Goal: Transaction & Acquisition: Purchase product/service

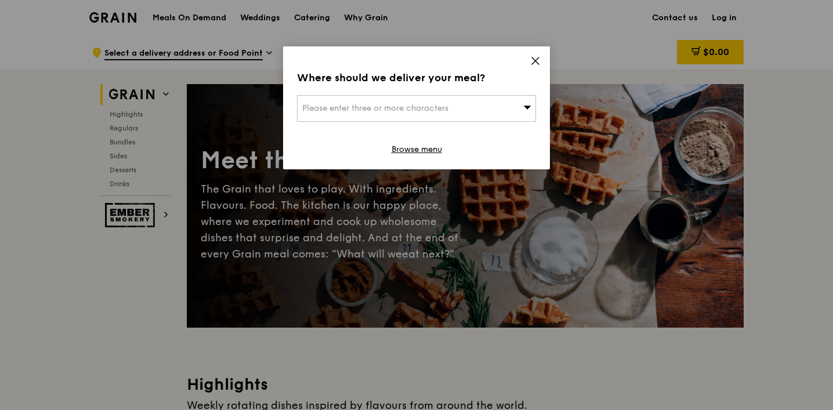
click at [507, 98] on div "Please enter three or more characters" at bounding box center [416, 108] width 239 height 27
type input "[GEOGRAPHIC_DATA]"
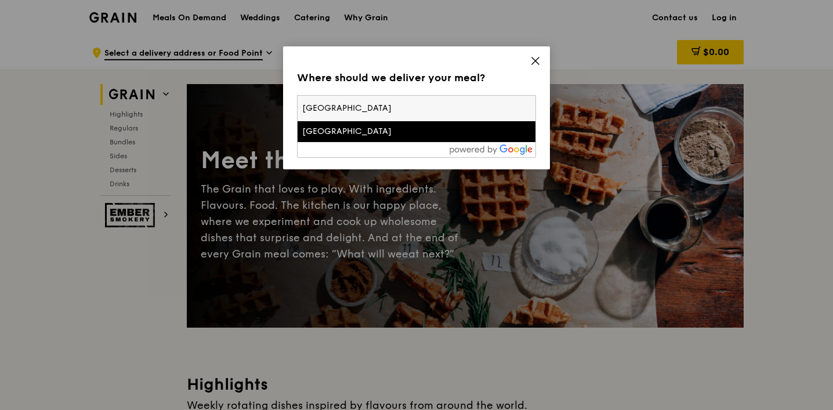
click at [450, 131] on div "[GEOGRAPHIC_DATA]" at bounding box center [388, 132] width 172 height 12
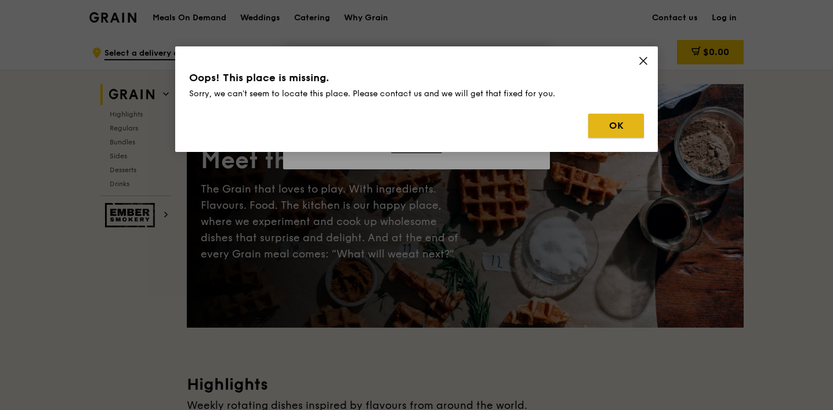
click at [625, 122] on button "OK" at bounding box center [617, 126] width 56 height 24
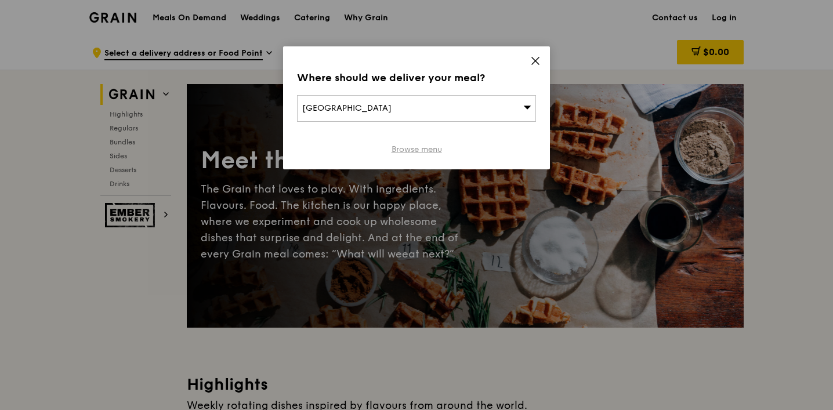
click at [430, 147] on link "Browse menu" at bounding box center [417, 150] width 50 height 12
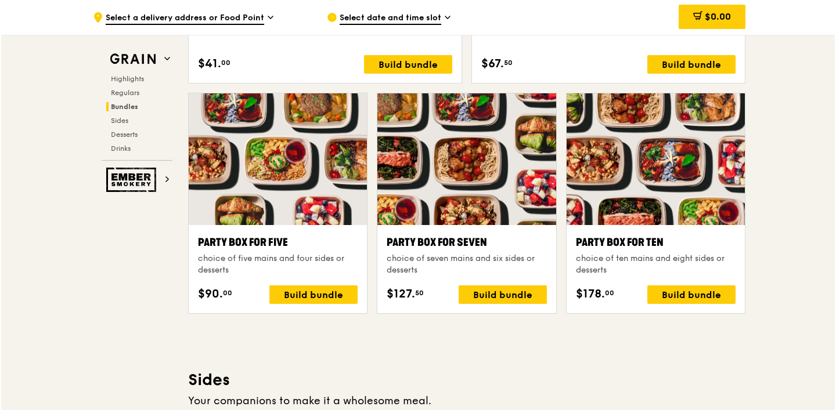
scroll to position [2251, 0]
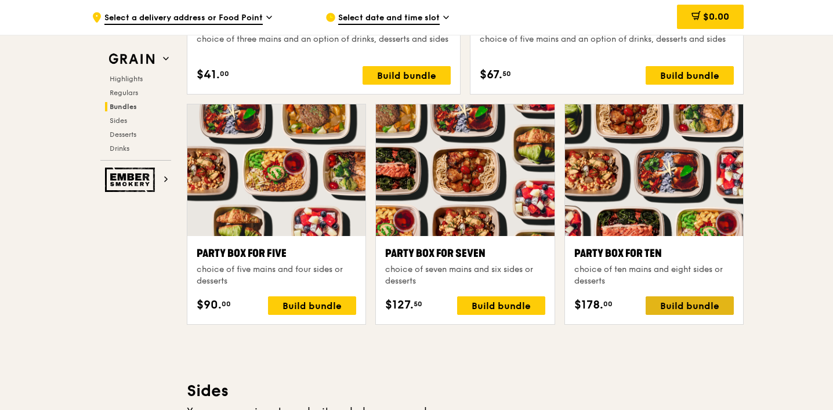
click at [697, 311] on div "Build bundle" at bounding box center [690, 306] width 88 height 19
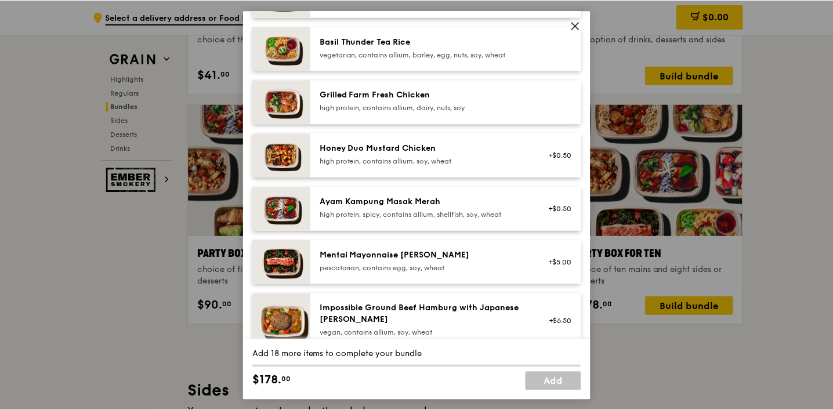
scroll to position [0, 0]
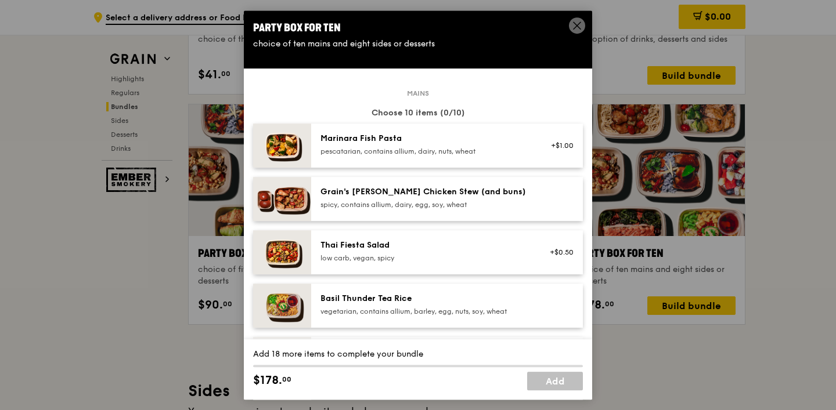
click at [383, 203] on div "spicy, contains allium, dairy, egg, soy, wheat" at bounding box center [424, 204] width 208 height 9
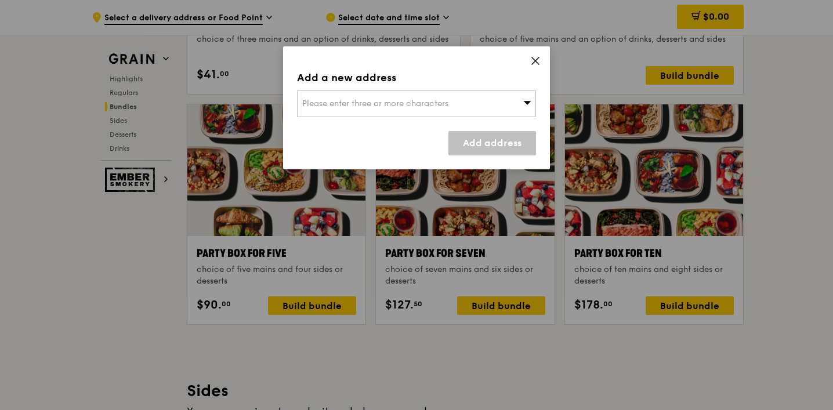
click at [514, 113] on div "Please enter three or more characters" at bounding box center [416, 104] width 239 height 27
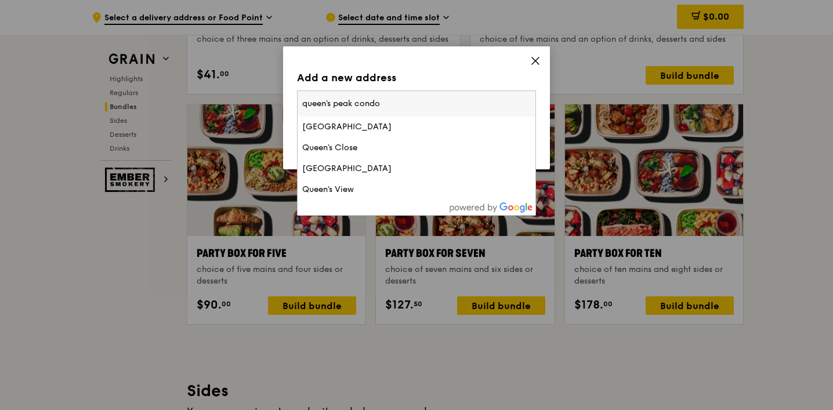
click at [380, 107] on input "queen's peak condo" at bounding box center [417, 104] width 238 height 26
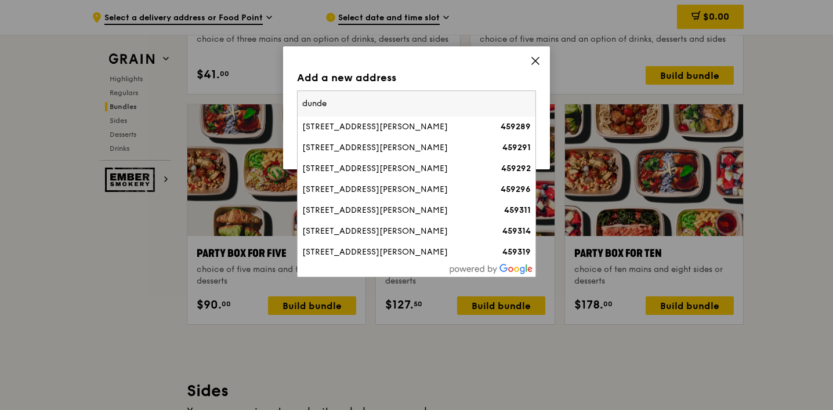
type input "dundee"
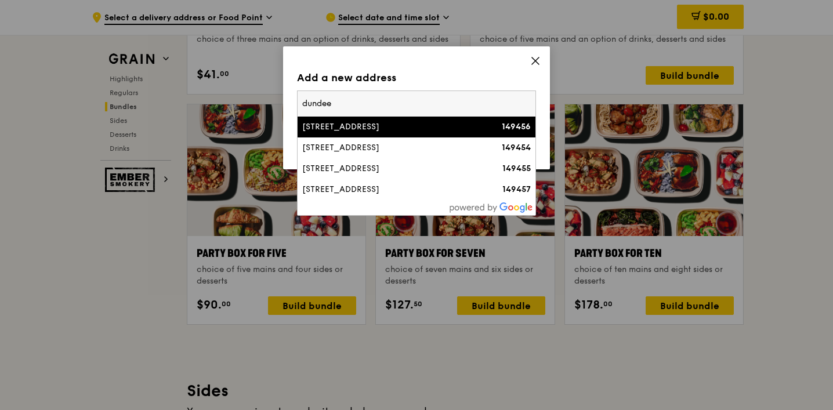
click at [349, 134] on li "[STREET_ADDRESS] 149456" at bounding box center [417, 127] width 238 height 21
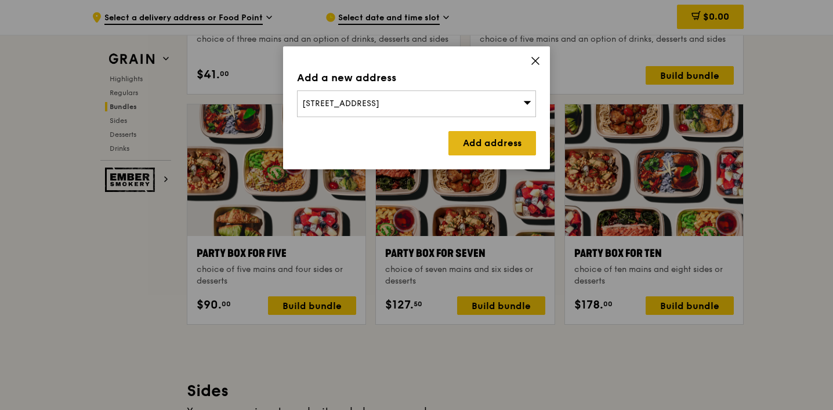
click at [455, 147] on link "Add address" at bounding box center [493, 143] width 88 height 24
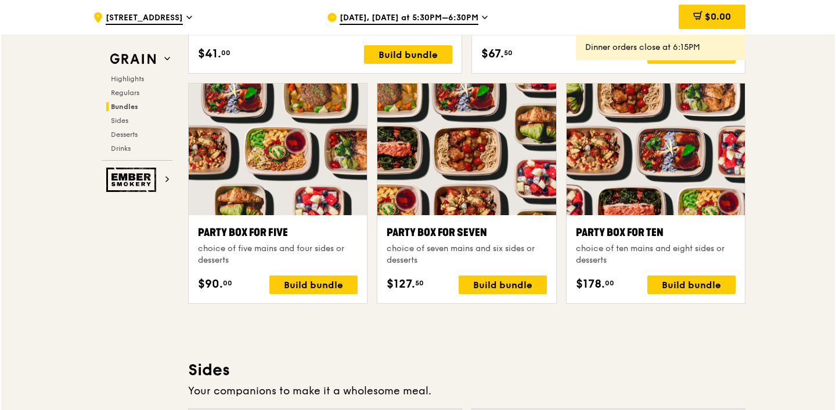
scroll to position [2262, 0]
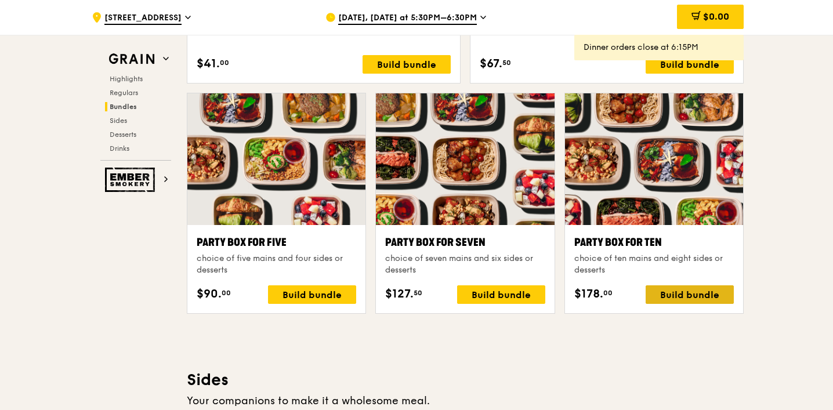
click at [706, 294] on div "Build bundle" at bounding box center [690, 295] width 88 height 19
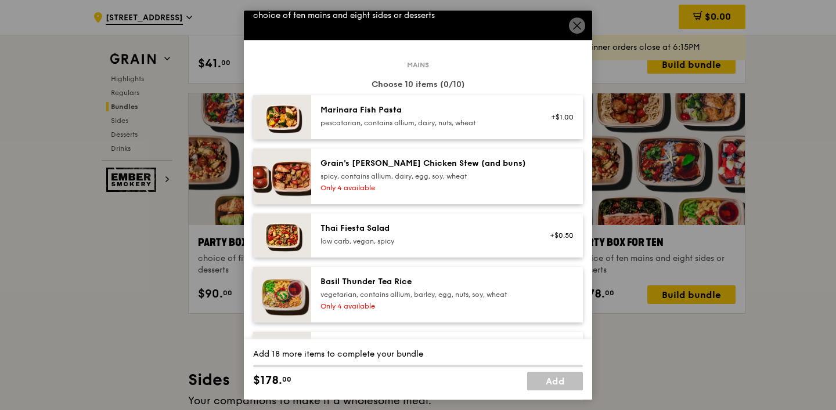
scroll to position [27, 0]
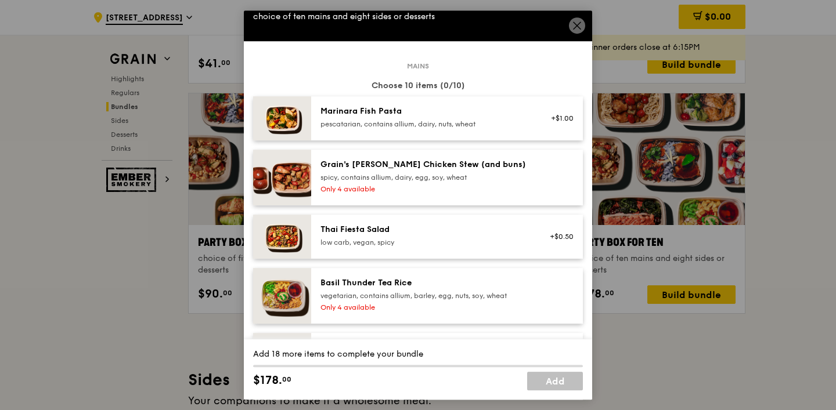
click at [447, 117] on div "Marinara Fish Pasta" at bounding box center [424, 112] width 208 height 12
click at [433, 176] on div "spicy, contains allium, dairy, egg, soy, wheat" at bounding box center [424, 177] width 208 height 9
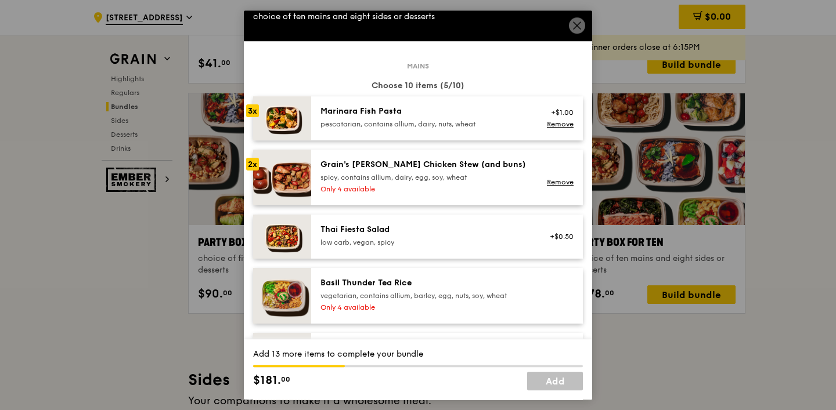
click at [433, 176] on div "spicy, contains allium, dairy, egg, soy, wheat" at bounding box center [424, 177] width 208 height 9
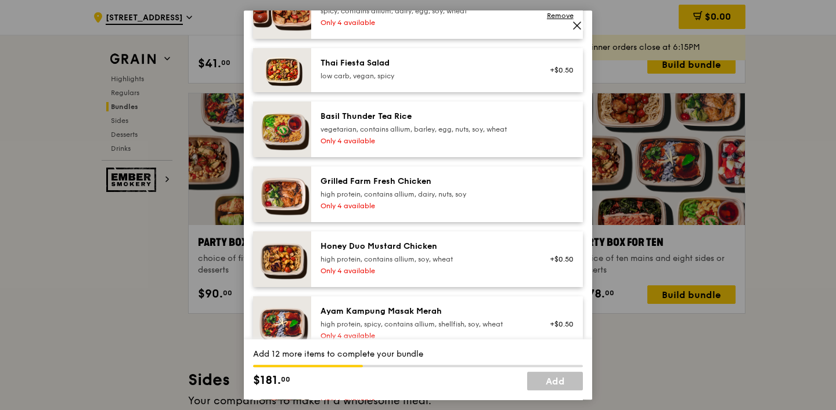
scroll to position [198, 0]
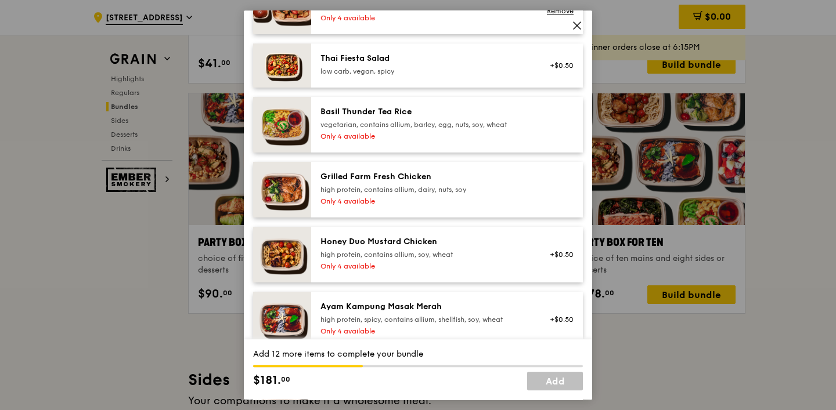
click at [416, 193] on div "high protein, contains allium, dairy, nuts, soy" at bounding box center [424, 189] width 208 height 9
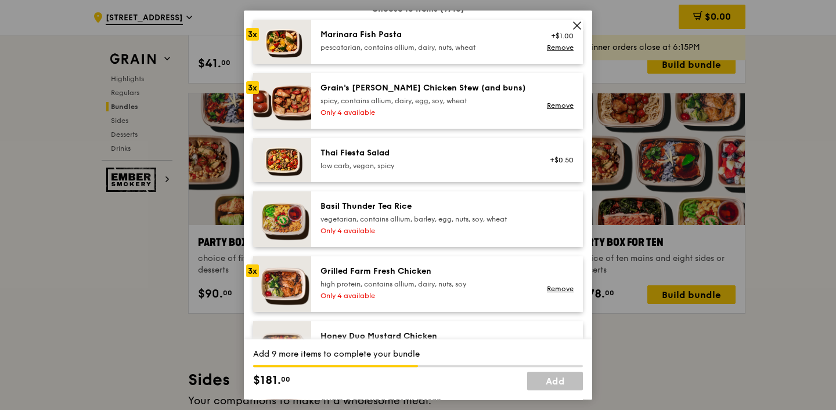
scroll to position [0, 0]
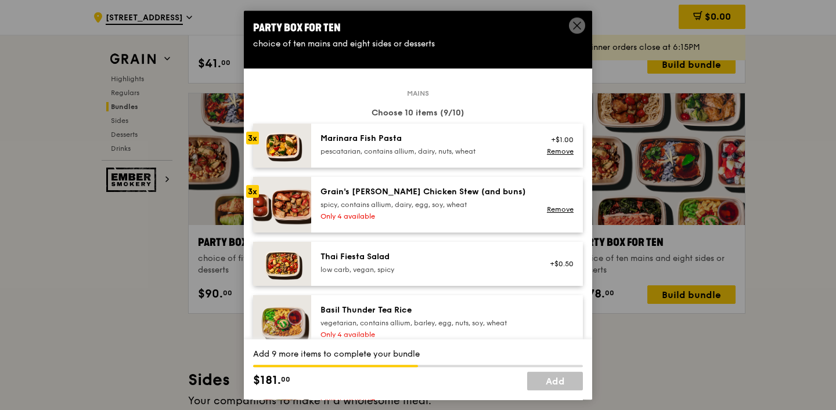
click at [404, 149] on div "pescatarian, contains allium, dairy, nuts, wheat" at bounding box center [424, 151] width 208 height 9
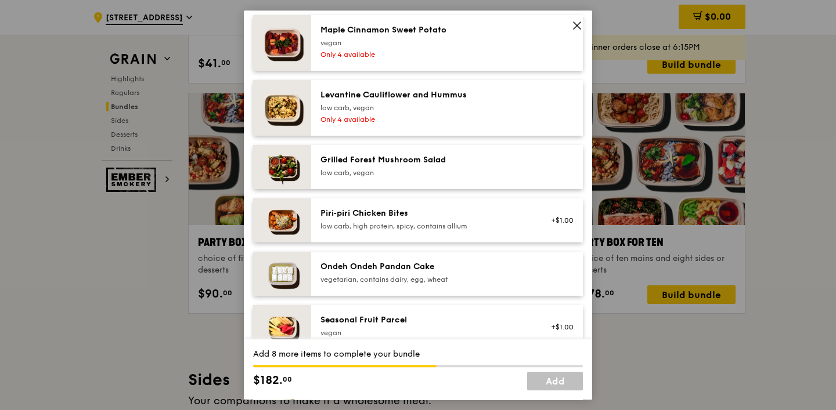
scroll to position [825, 0]
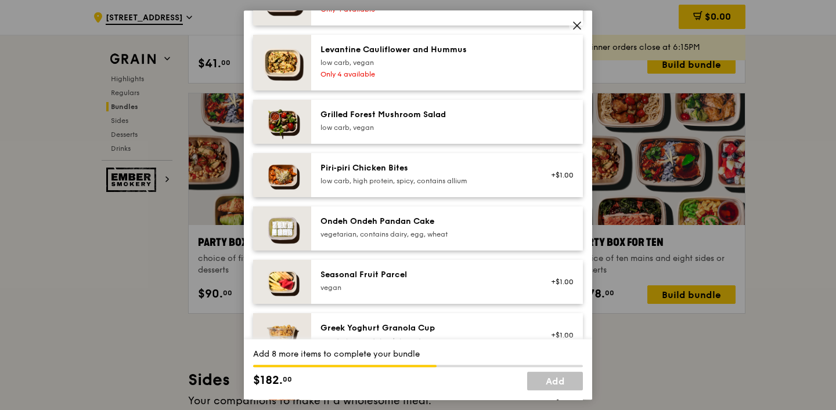
click at [403, 117] on div "Grilled Forest Mushroom Salad" at bounding box center [424, 115] width 208 height 12
click at [384, 161] on div "Piri‑piri Chicken Bites low carb, high protein, spicy, contains allium +$1.00" at bounding box center [447, 176] width 272 height 44
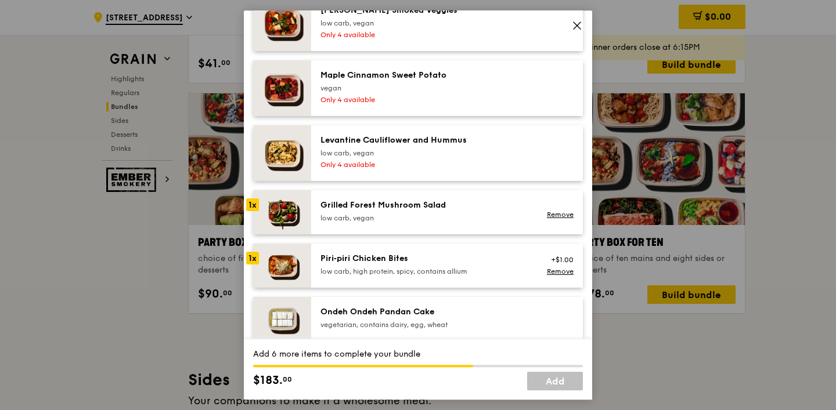
scroll to position [734, 0]
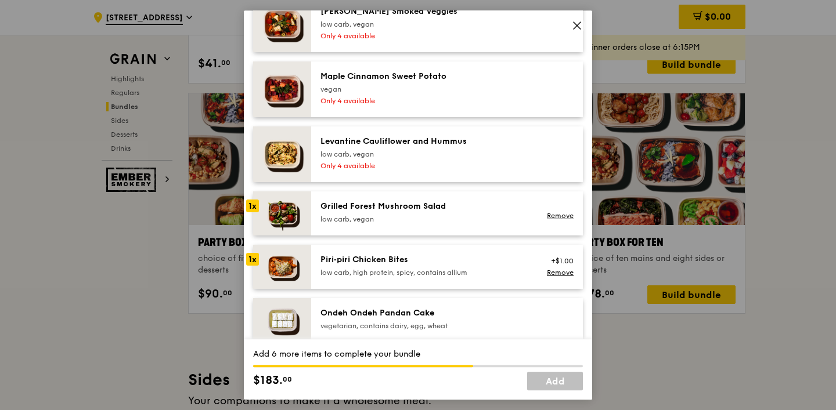
click at [384, 161] on div "Only 4 available" at bounding box center [424, 165] width 208 height 9
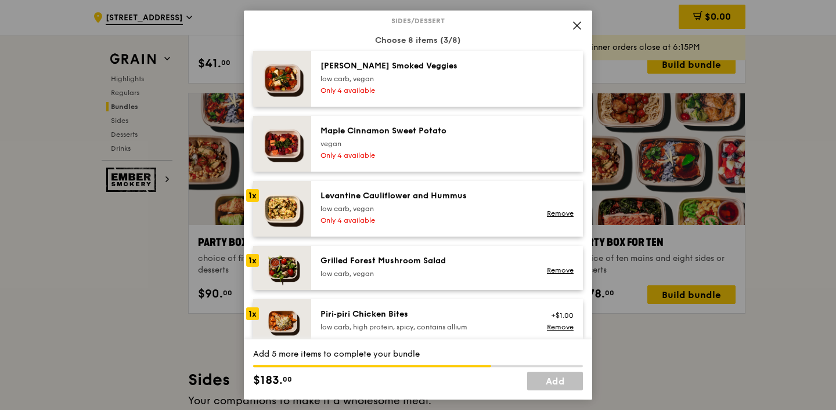
scroll to position [675, 0]
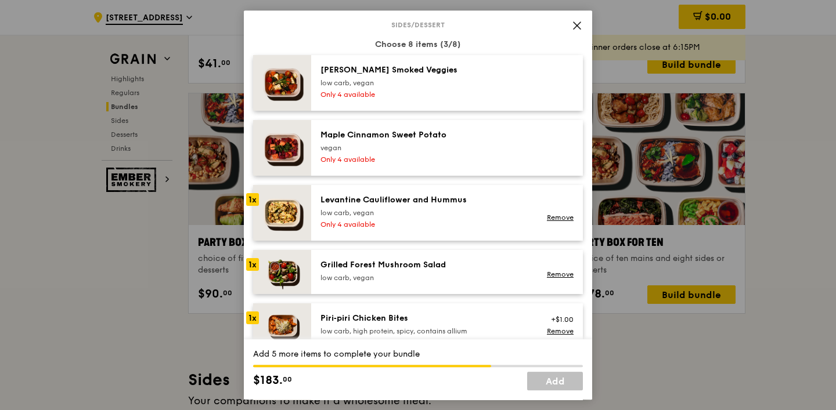
click at [407, 78] on div "low carb, vegan" at bounding box center [424, 82] width 208 height 9
click at [402, 146] on div "vegan" at bounding box center [424, 147] width 208 height 9
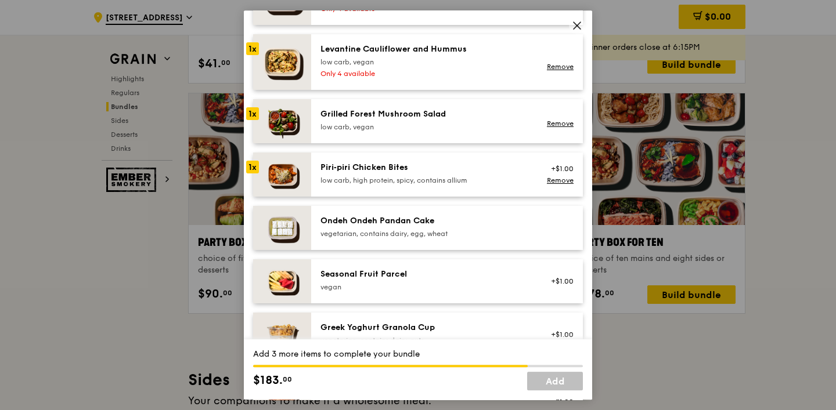
scroll to position [825, 0]
click at [378, 177] on div "low carb, high protein, spicy, contains allium" at bounding box center [424, 181] width 208 height 9
click at [403, 121] on div "Grilled Forest Mushroom Salad low carb, vegan" at bounding box center [424, 121] width 208 height 23
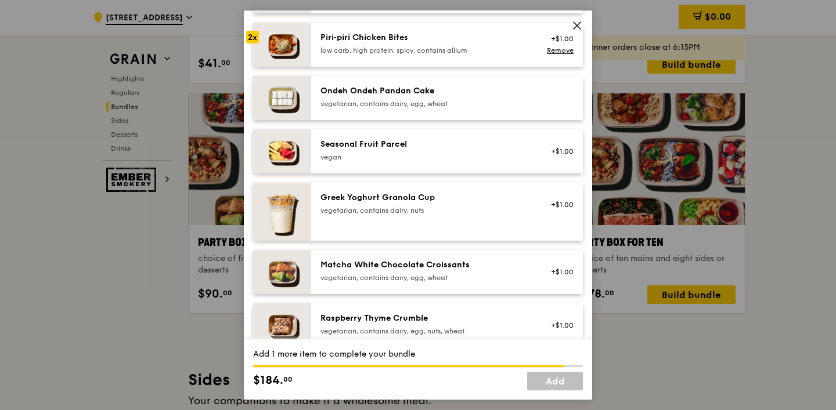
scroll to position [961, 0]
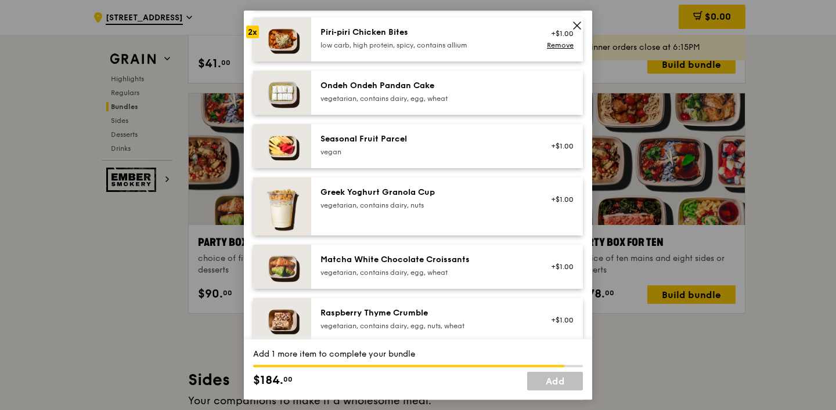
click at [396, 142] on div "Seasonal Fruit Parcel" at bounding box center [424, 139] width 208 height 12
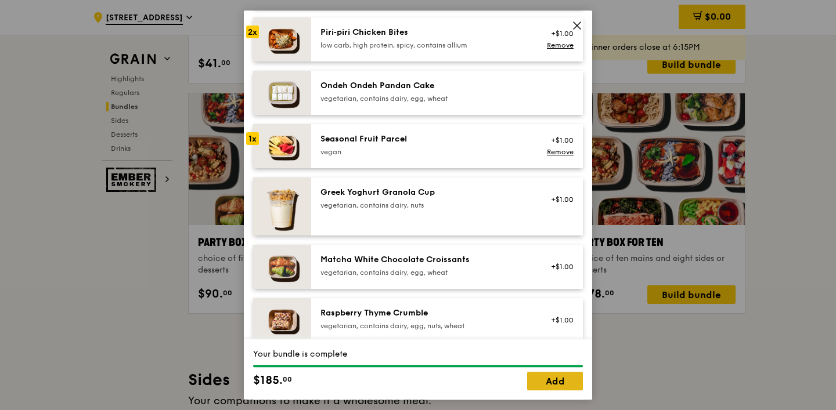
click at [546, 377] on link "Add" at bounding box center [555, 381] width 56 height 19
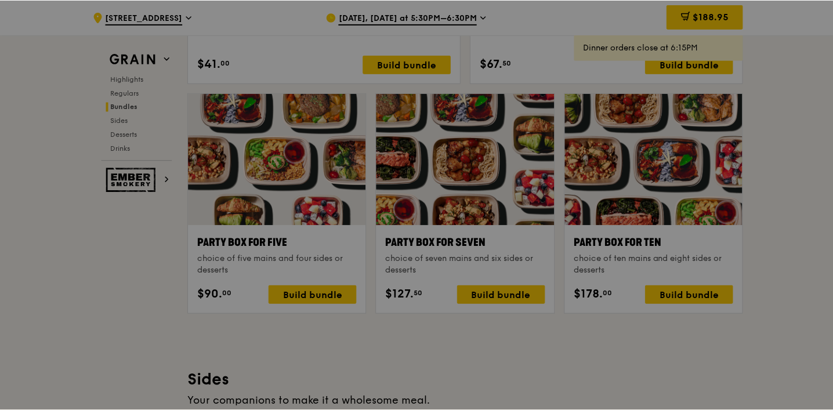
scroll to position [2262, 0]
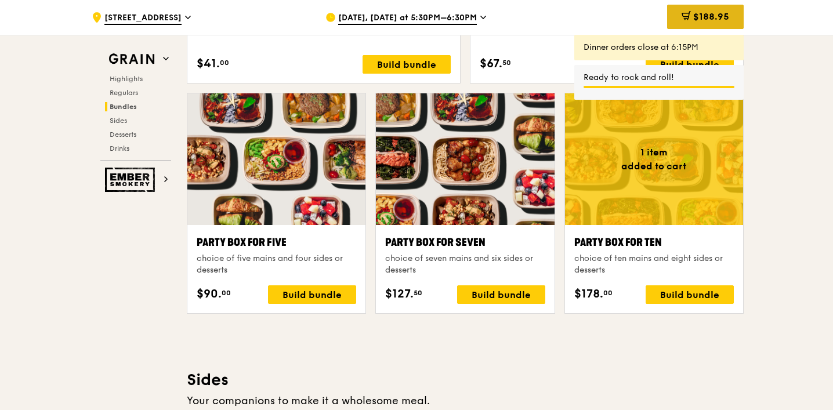
click at [718, 15] on span "$188.95" at bounding box center [712, 16] width 36 height 11
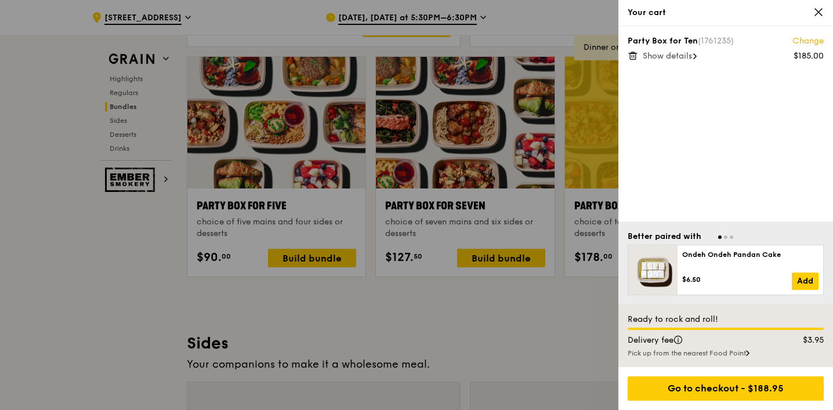
scroll to position [2301, 0]
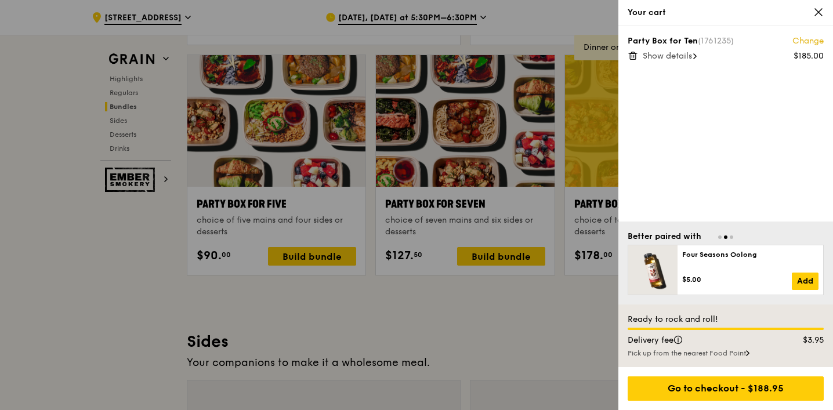
click at [710, 350] on div "Pick up from the nearest Food Point" at bounding box center [726, 353] width 196 height 9
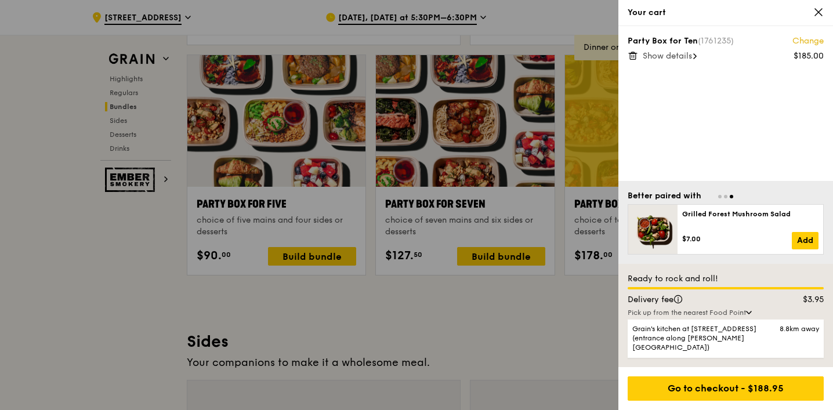
click at [740, 149] on div "Party Box for Ten (1761235) Change $185.00 Show details" at bounding box center [726, 103] width 215 height 155
click at [750, 317] on div "Pick up from the nearest Food Point" at bounding box center [726, 312] width 196 height 9
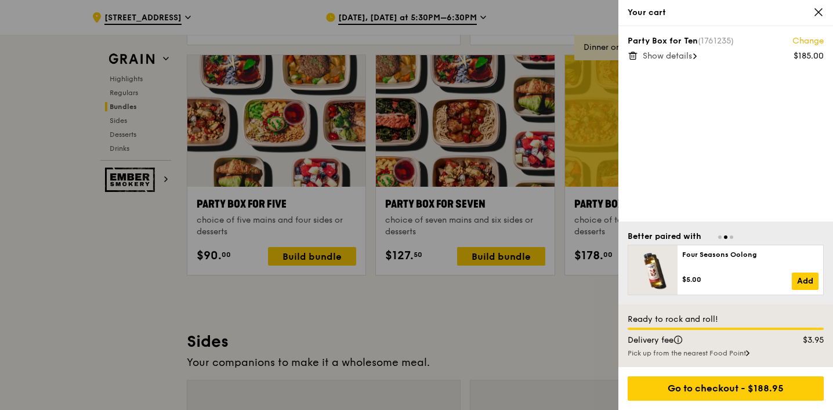
click at [674, 54] on span "Show details" at bounding box center [667, 56] width 49 height 10
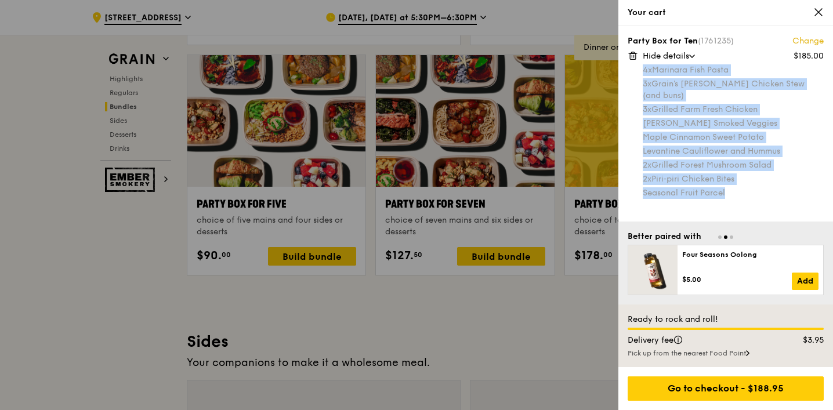
drag, startPoint x: 725, startPoint y: 182, endPoint x: 644, endPoint y: 68, distance: 139.5
click at [644, 68] on div "4x Marinara Fish Pasta 3x Grain's [PERSON_NAME] Chicken Stew (and buns) 3x Gril…" at bounding box center [733, 131] width 181 height 135
copy div "4x Marinara Fish Pasta 3x Grain's [PERSON_NAME] Chicken Stew (and buns) 3x Gril…"
